Goal: Task Accomplishment & Management: Manage account settings

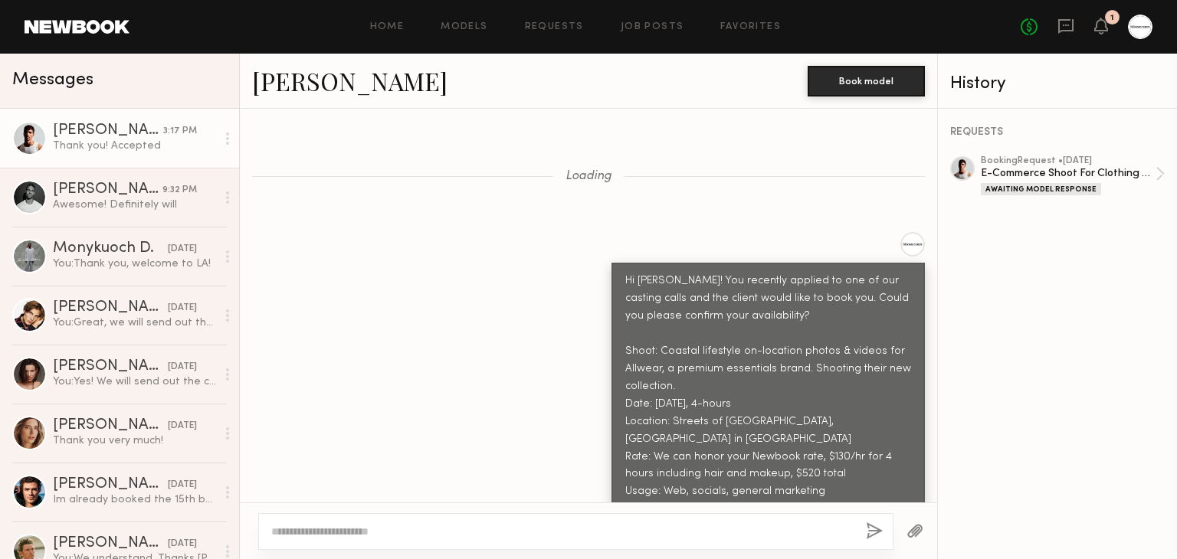
scroll to position [2780, 0]
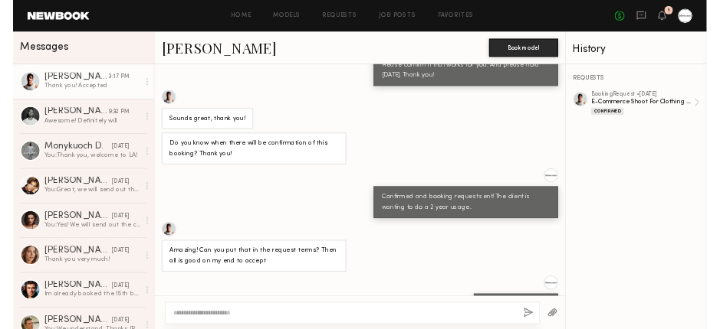
scroll to position [2660, 0]
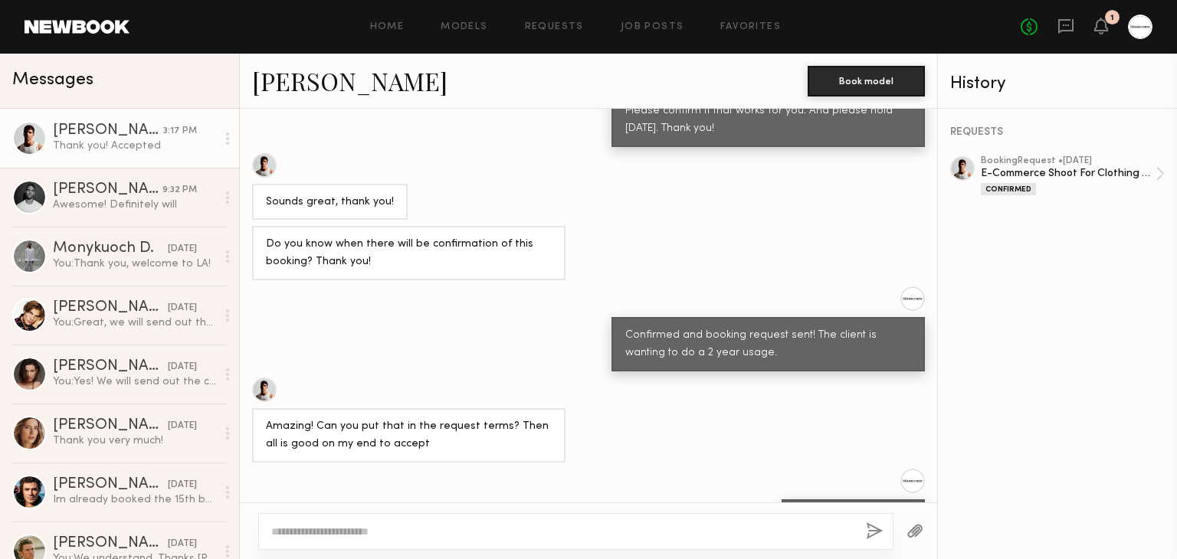
click at [600, 469] on div "Yes, should be in there" at bounding box center [588, 502] width 697 height 67
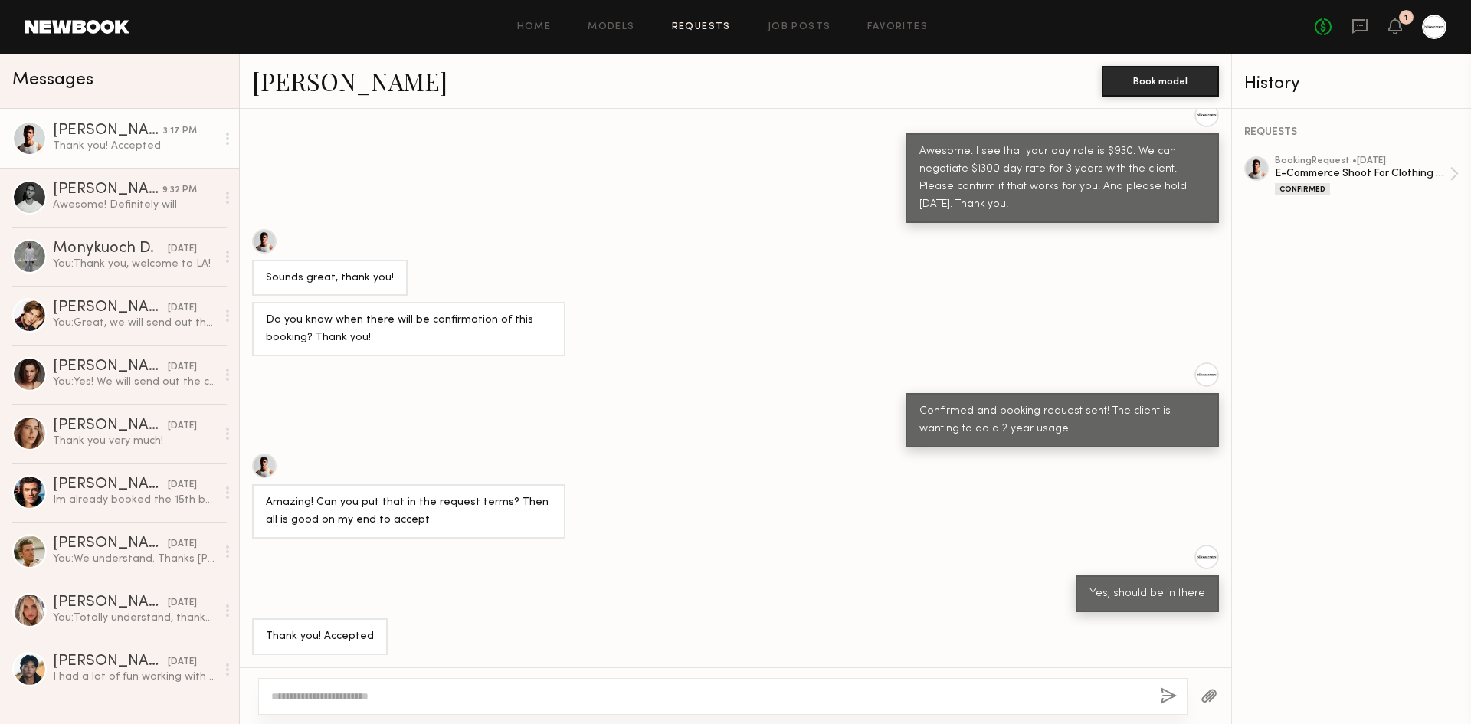
scroll to position [2513, 0]
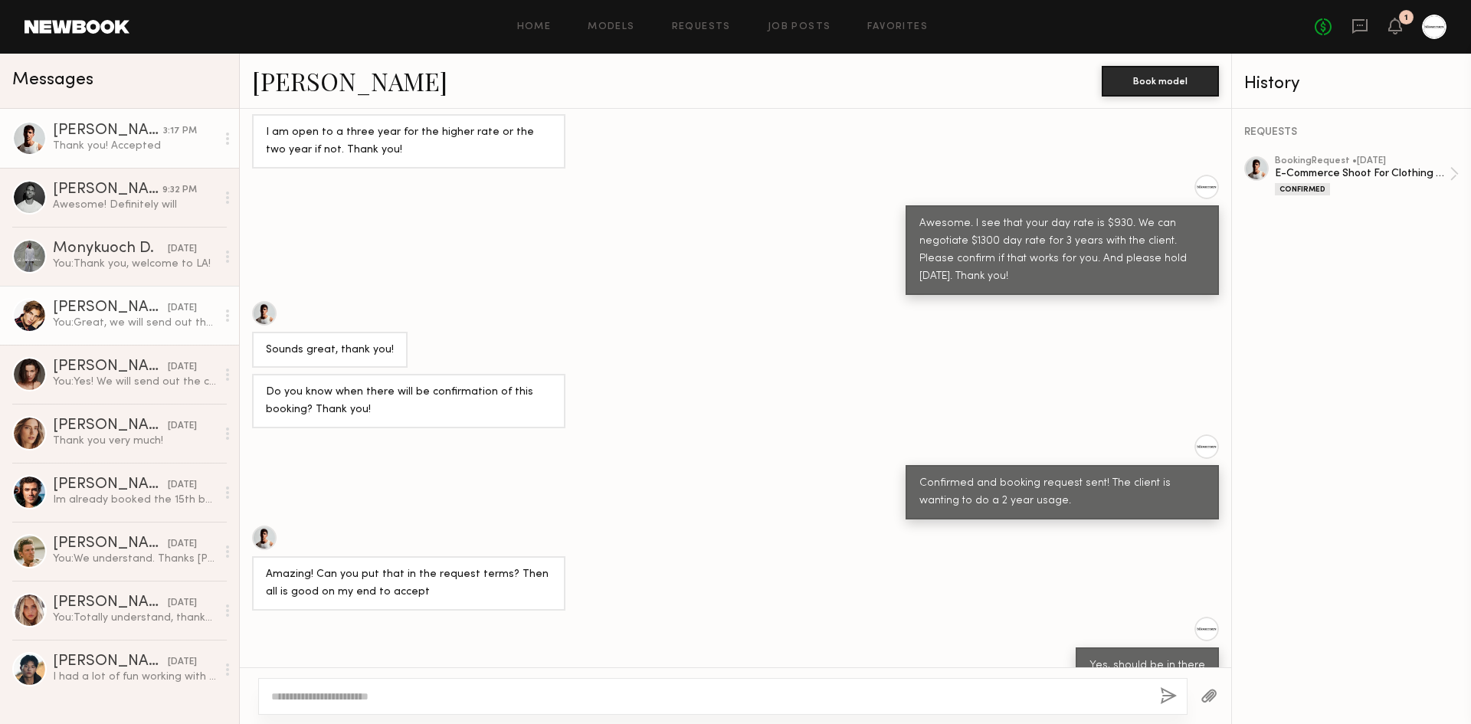
click at [132, 320] on div "You: Great, we will send out the call sheet today via email!" at bounding box center [134, 323] width 163 height 15
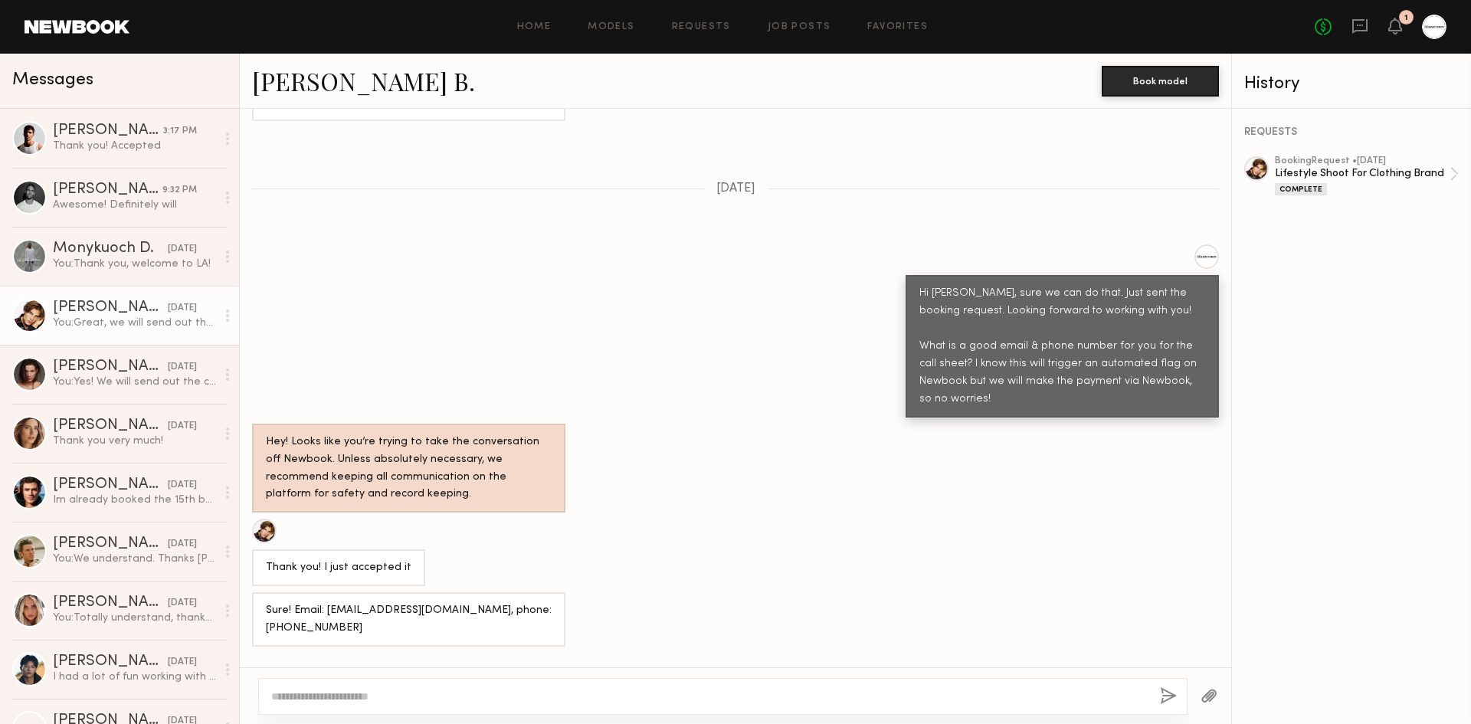
scroll to position [952, 0]
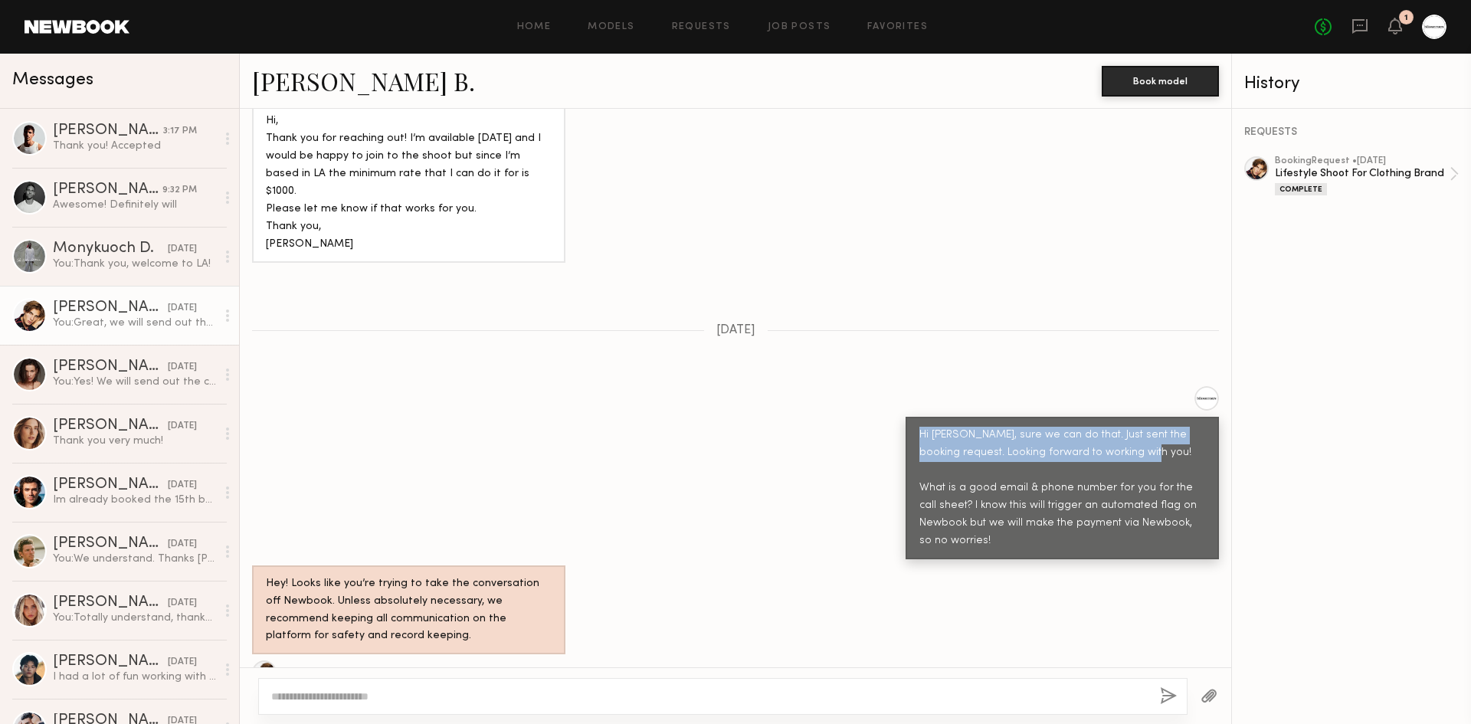
drag, startPoint x: 900, startPoint y: 358, endPoint x: 959, endPoint y: 405, distance: 75.3
click at [959, 417] on div "Hi Fulop, sure we can do that. Just sent the booking request. Looking forward t…" at bounding box center [1062, 488] width 313 height 143
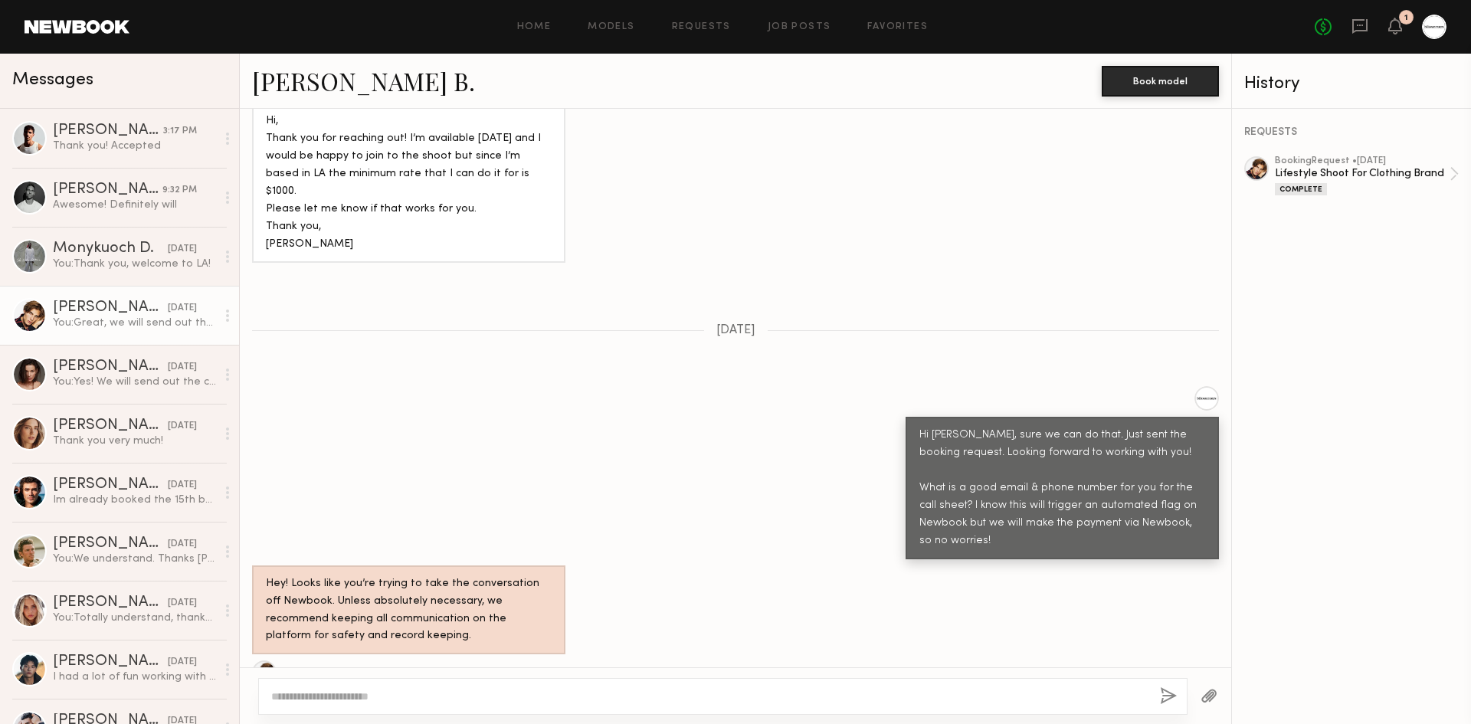
click at [994, 490] on div "Hi Fulop, sure we can do that. Just sent the booking request. Looking forward t…" at bounding box center [1062, 488] width 313 height 143
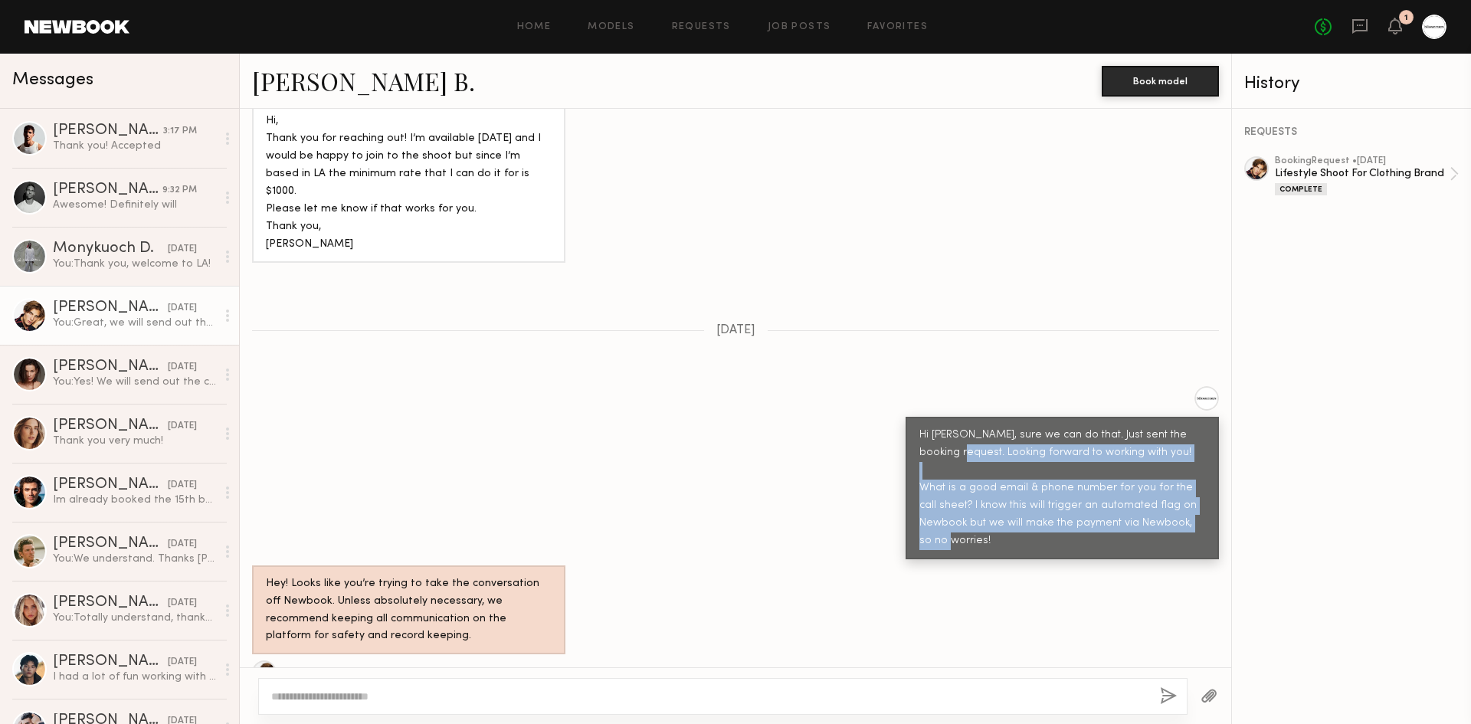
drag, startPoint x: 1031, startPoint y: 476, endPoint x: 948, endPoint y: 385, distance: 122.6
click at [948, 427] on div "Hi Fulop, sure we can do that. Just sent the booking request. Looking forward t…" at bounding box center [1063, 488] width 286 height 123
copy div "Looking forward to working with you! What is a good email & phone number for yo…"
click at [136, 142] on div "Thank you! Accepted" at bounding box center [134, 146] width 163 height 15
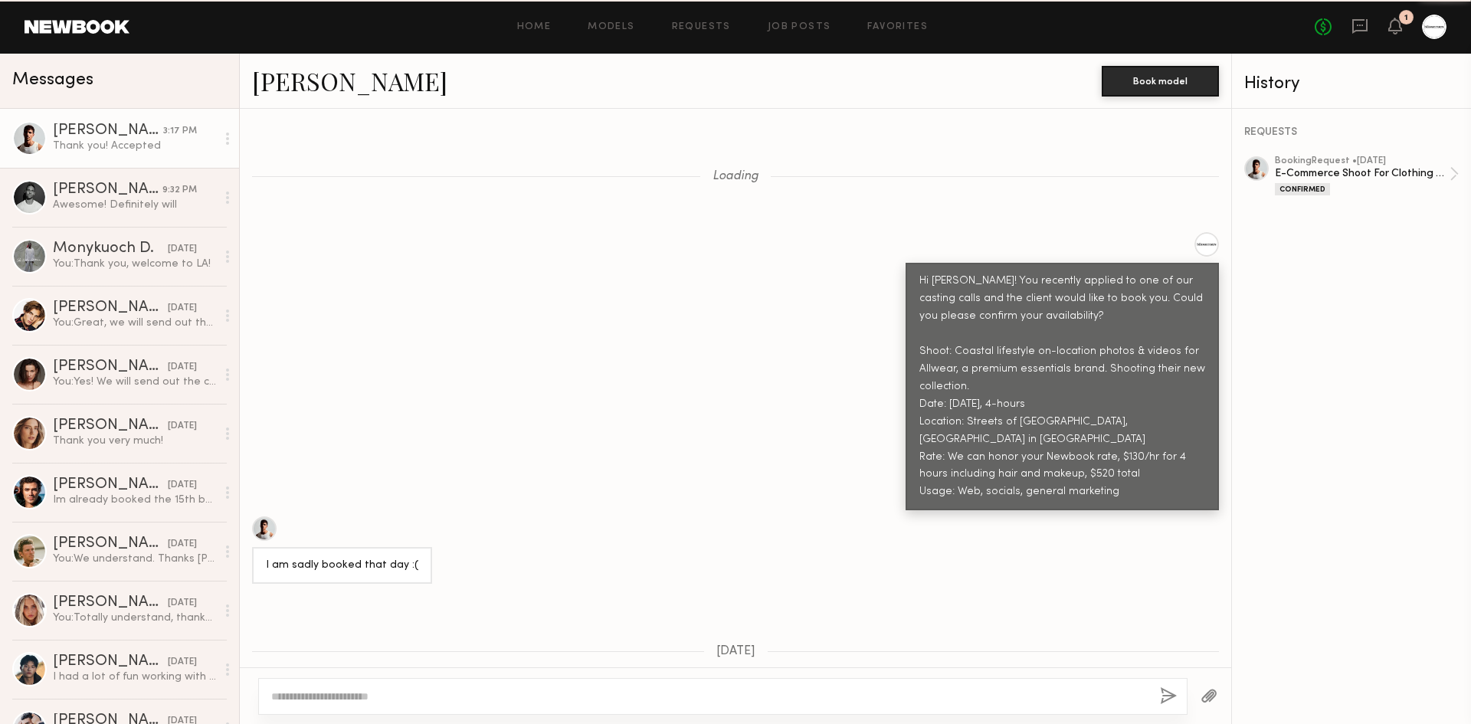
scroll to position [2513, 0]
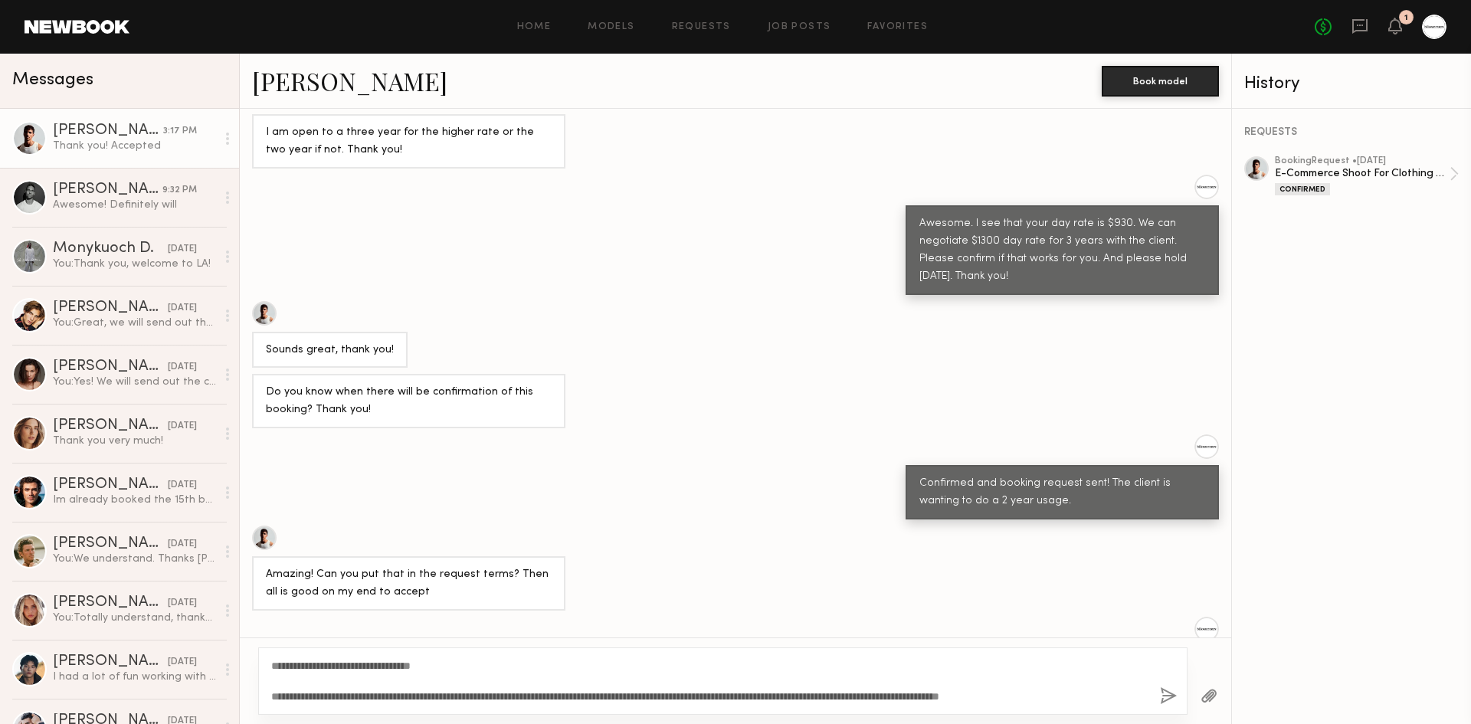
click at [457, 559] on textarea "**********" at bounding box center [709, 681] width 877 height 46
click at [500, 559] on textarea "**********" at bounding box center [709, 681] width 877 height 46
type textarea "**********"
click at [1164, 559] on button "button" at bounding box center [1168, 696] width 17 height 19
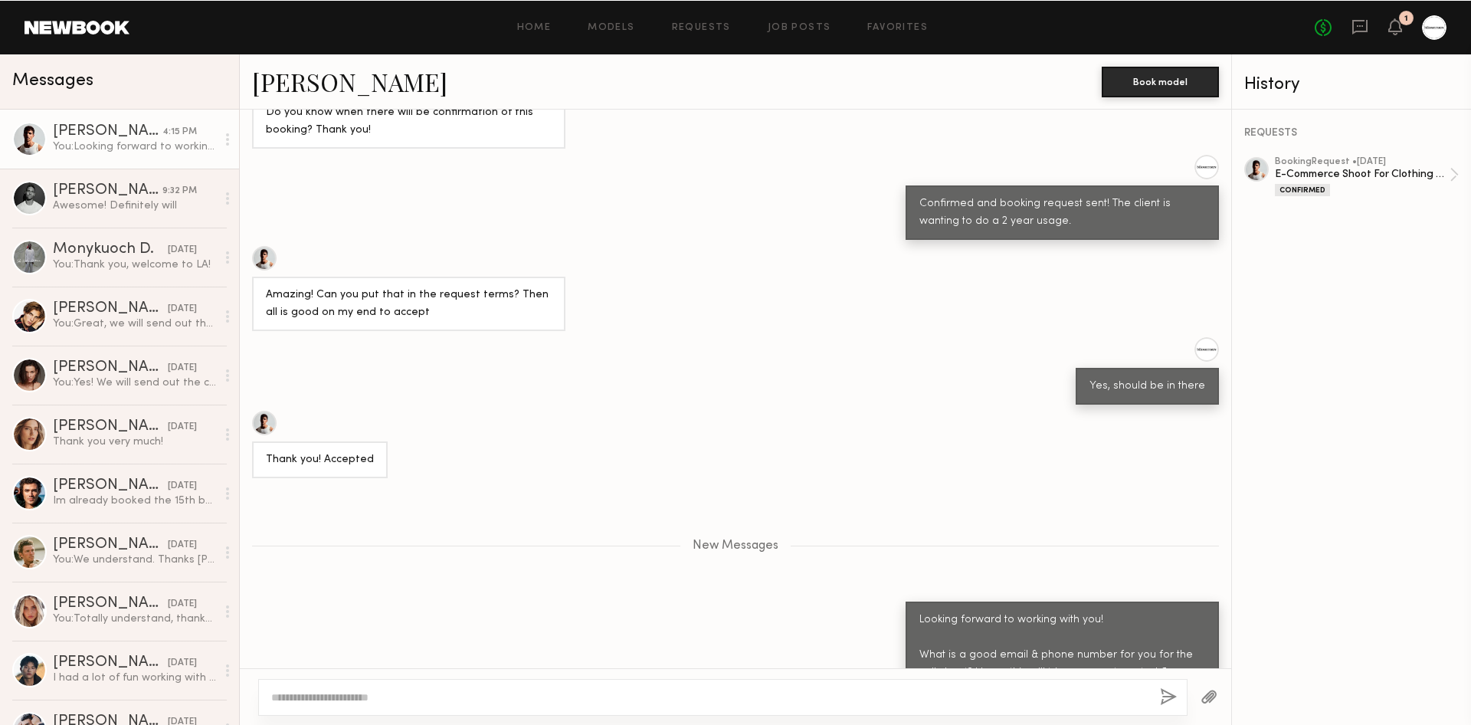
scroll to position [2889, 0]
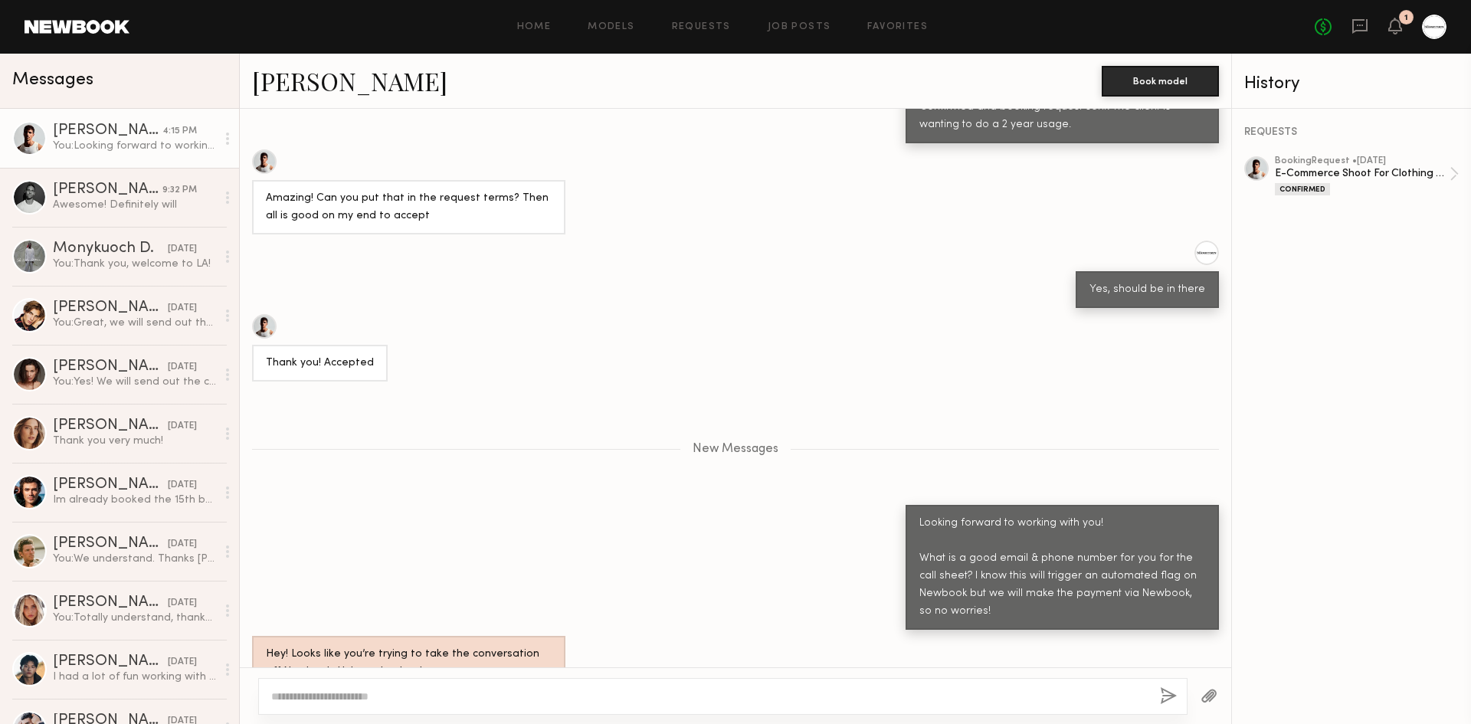
click at [790, 505] on div "Looking forward to working with you! What is a good email & phone number for yo…" at bounding box center [736, 567] width 992 height 125
click at [762, 505] on div "Looking forward to working with you! What is a good email & phone number for yo…" at bounding box center [736, 567] width 992 height 125
drag, startPoint x: 722, startPoint y: 329, endPoint x: 629, endPoint y: 323, distance: 92.9
click at [713, 388] on div "New Messages" at bounding box center [736, 446] width 992 height 117
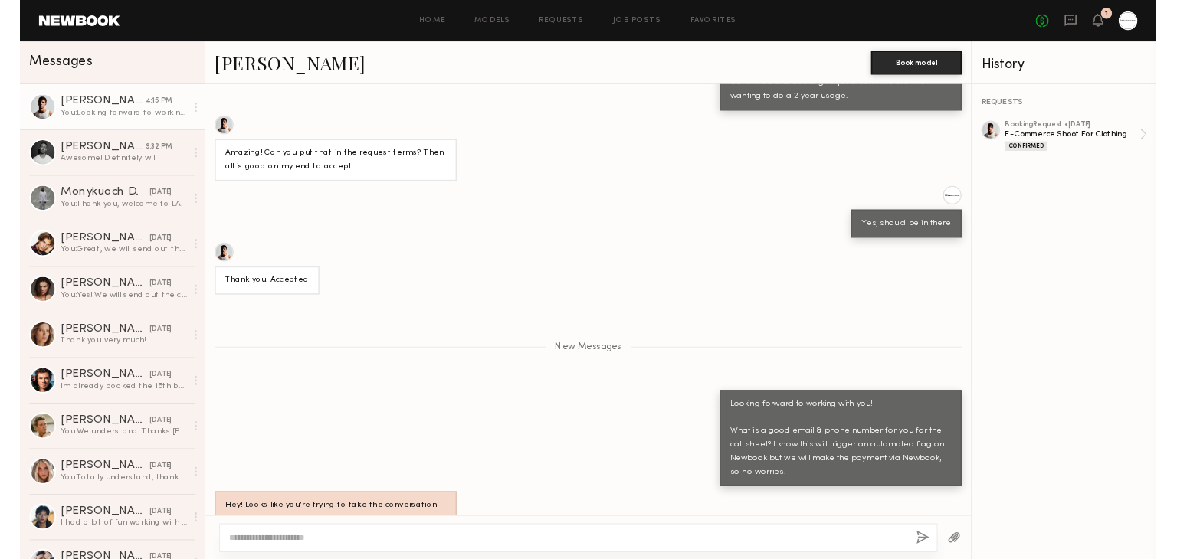
scroll to position [2870, 0]
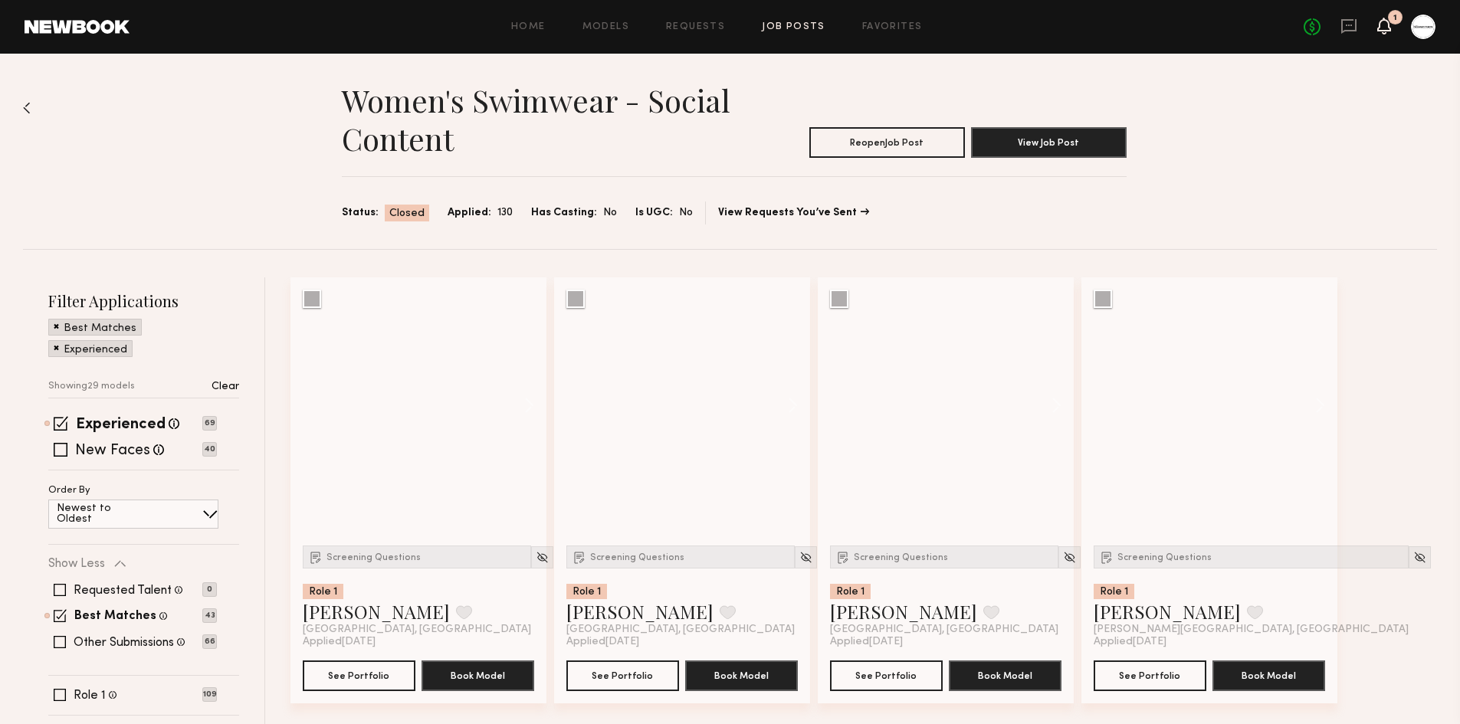
click at [1388, 25] on icon at bounding box center [1384, 25] width 12 height 11
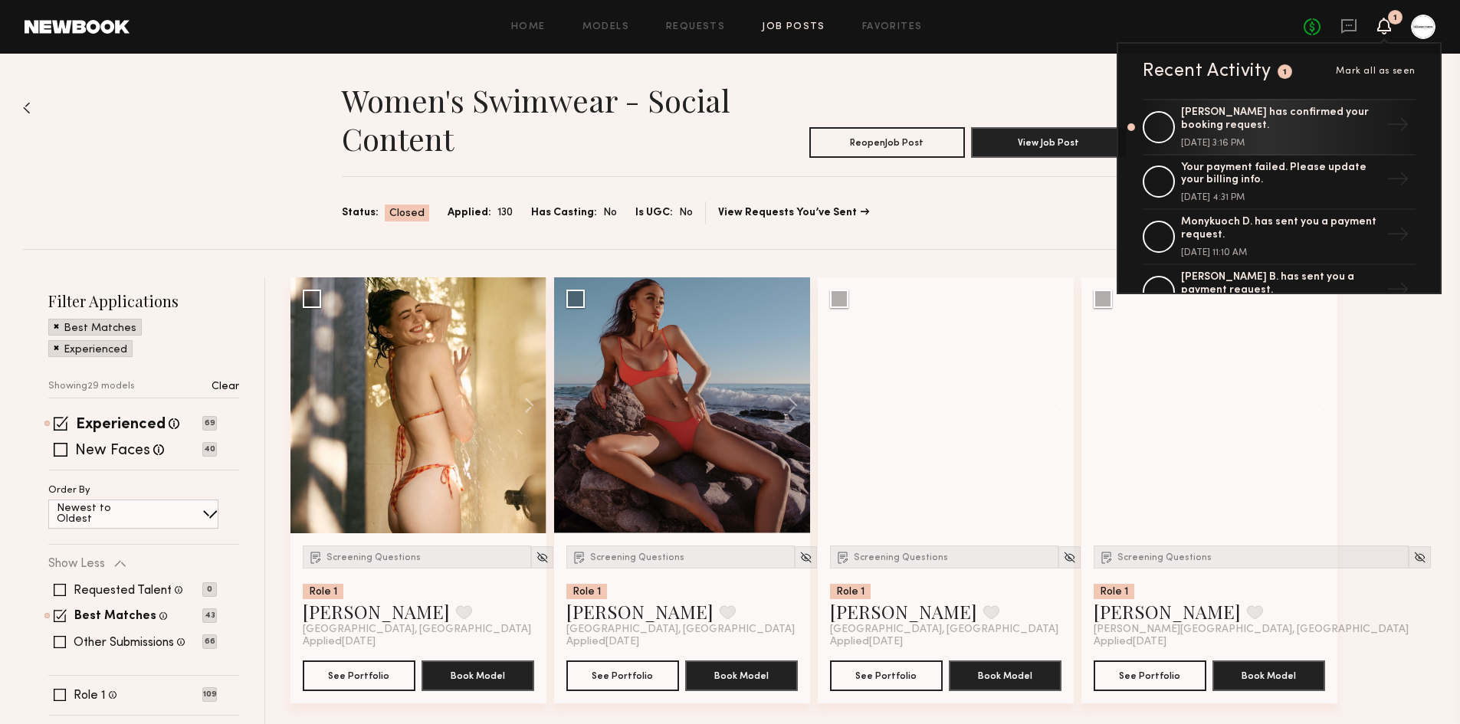
click at [1434, 18] on link at bounding box center [1423, 27] width 25 height 25
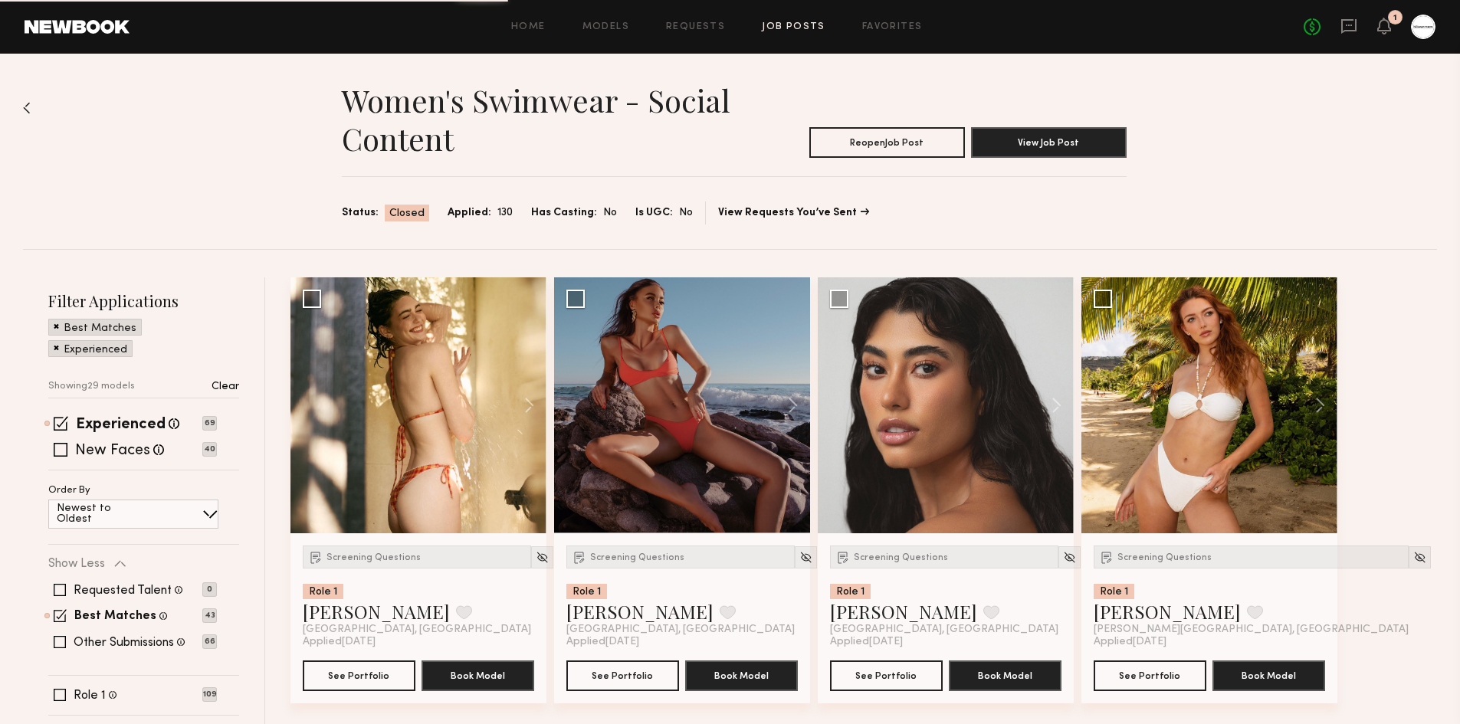
click at [1429, 27] on div at bounding box center [1423, 27] width 25 height 25
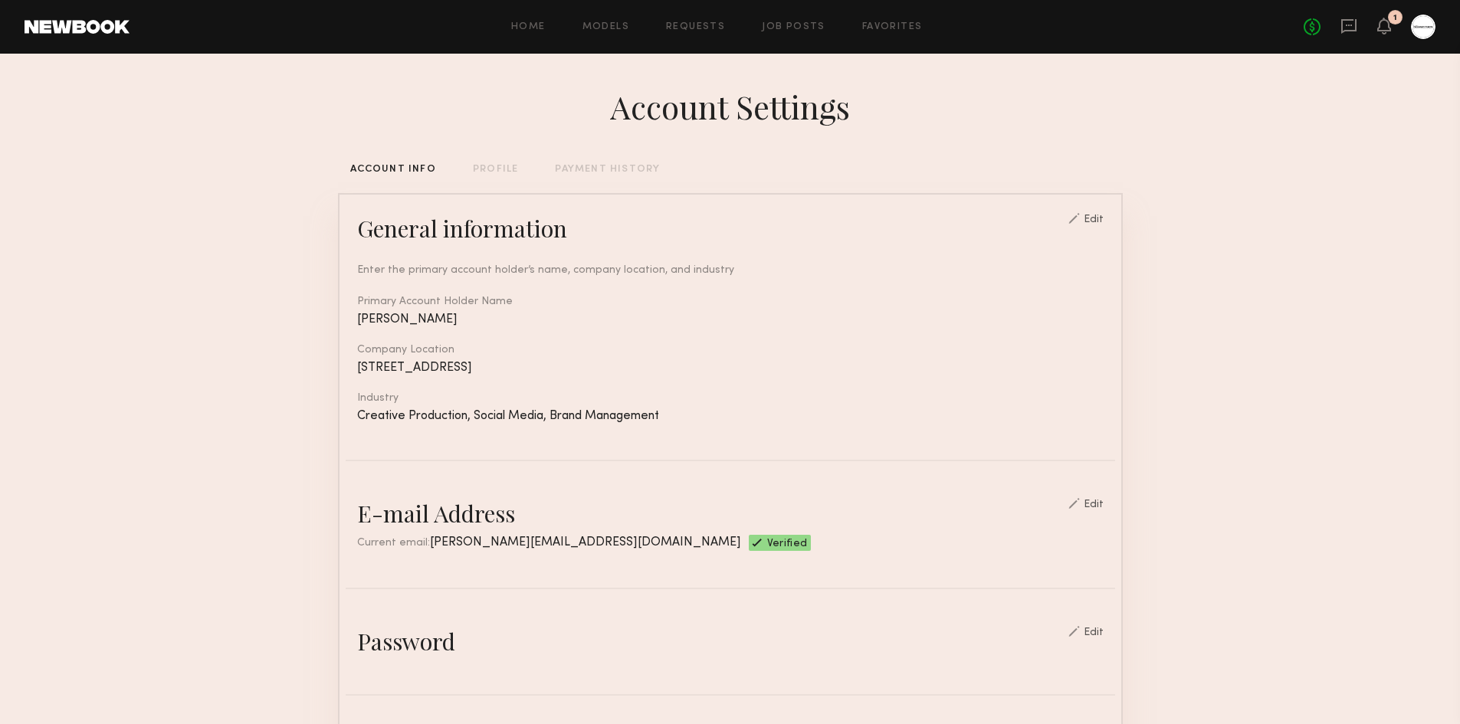
click at [566, 175] on div "PAYMENT HISTORY" at bounding box center [607, 170] width 105 height 10
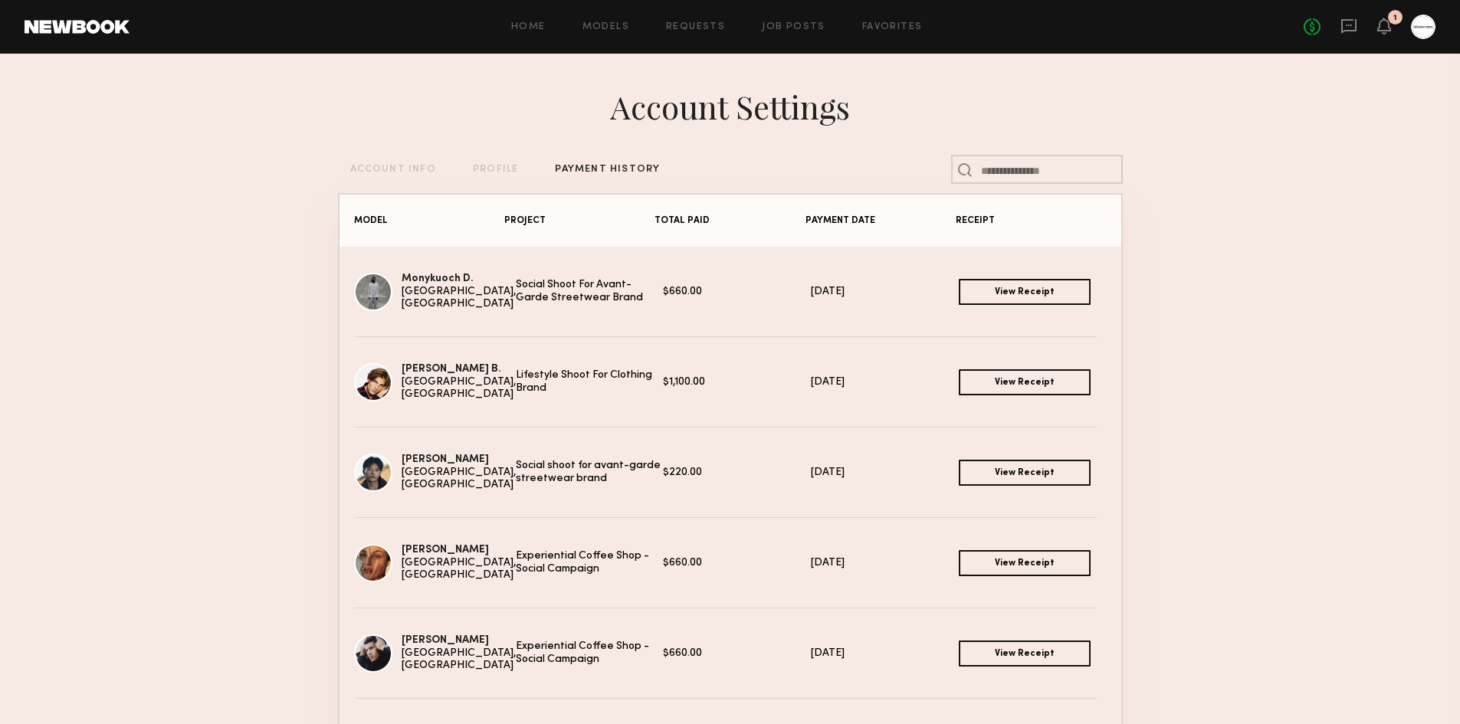
click at [959, 377] on link "View Receipt" at bounding box center [1025, 382] width 132 height 26
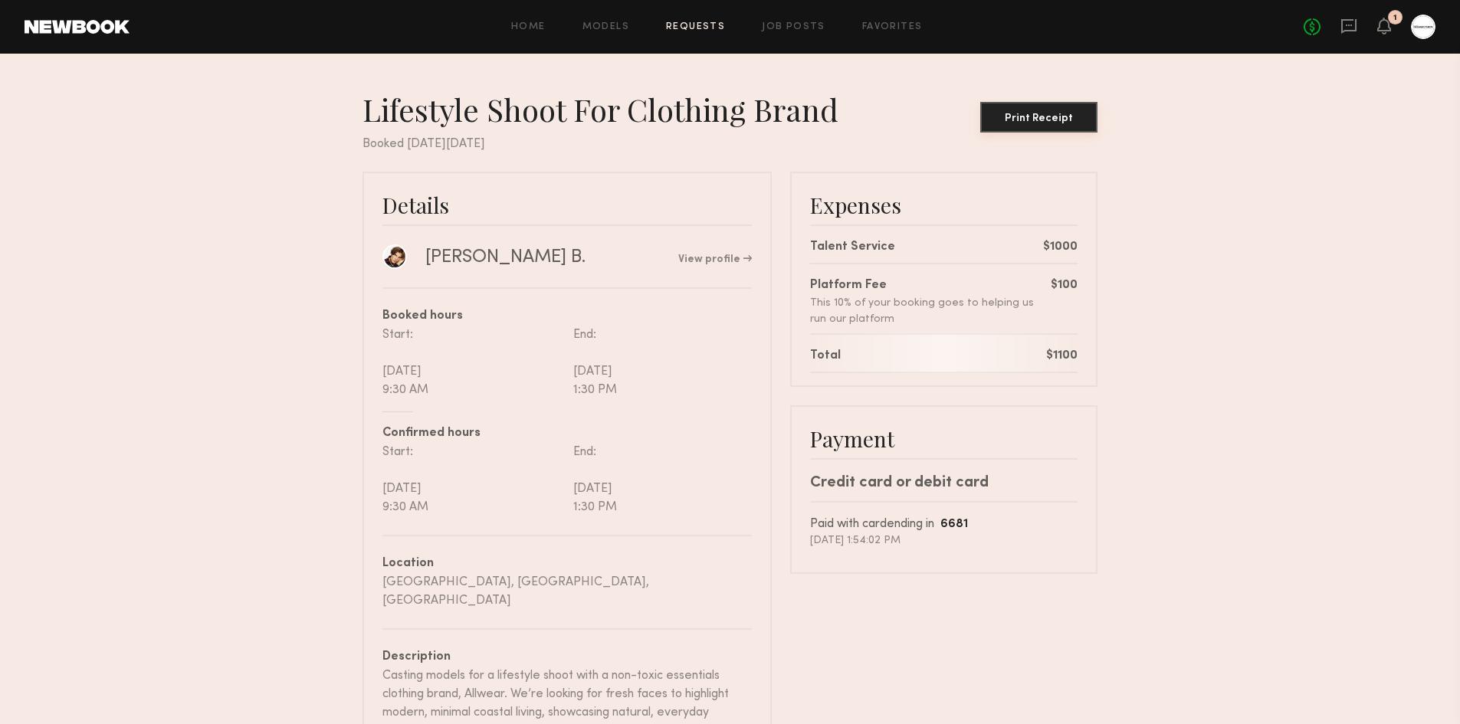
click at [1028, 117] on div "Print Receipt" at bounding box center [1038, 118] width 105 height 11
